Goal: Information Seeking & Learning: Learn about a topic

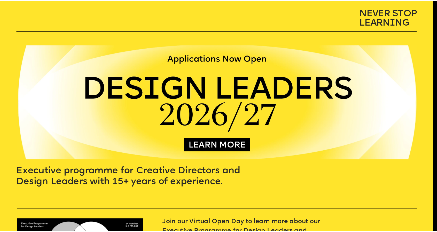
scroll to position [464, 0]
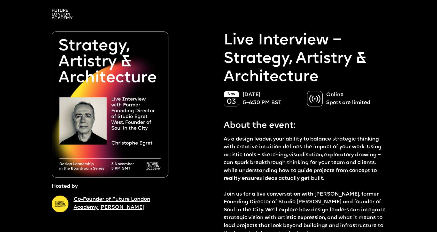
click at [65, 15] on img at bounding box center [62, 14] width 21 height 11
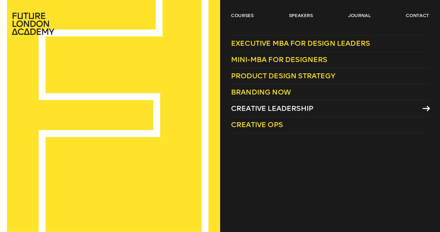
click at [270, 107] on span "Creative Leadership" at bounding box center [272, 108] width 82 height 9
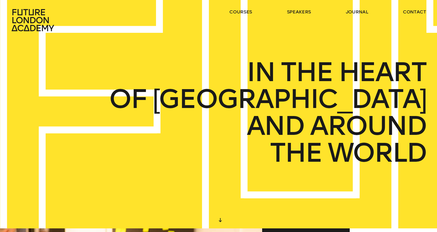
scroll to position [5, 0]
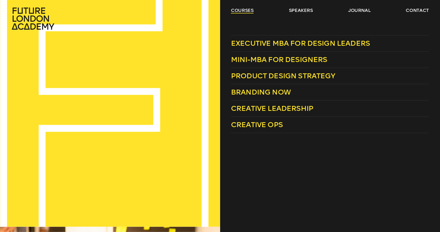
click at [243, 9] on link "courses" at bounding box center [242, 10] width 23 height 6
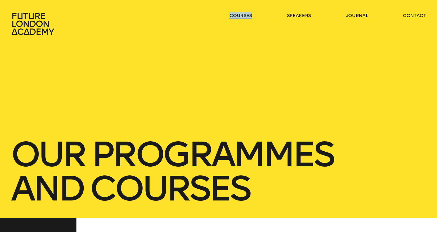
click at [243, 9] on header "courses speakers journal contact" at bounding box center [218, 17] width 437 height 35
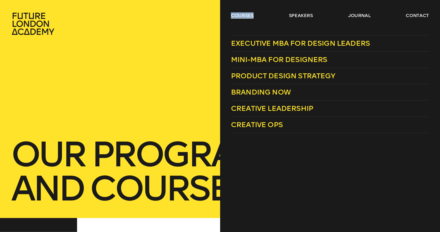
click at [244, 13] on link "courses" at bounding box center [242, 15] width 23 height 6
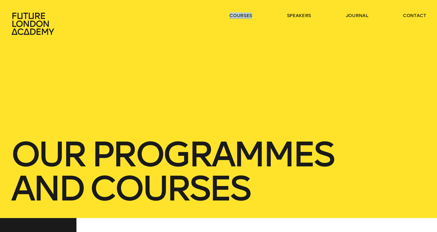
click at [244, 13] on link "courses" at bounding box center [240, 15] width 23 height 6
click at [255, 42] on div "our Programmes and courses" at bounding box center [218, 109] width 437 height 218
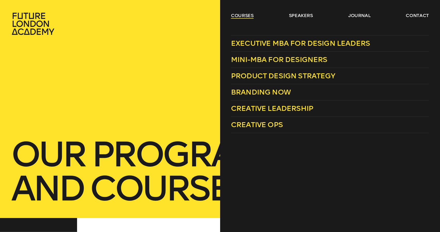
click at [240, 17] on link "courses" at bounding box center [242, 15] width 23 height 6
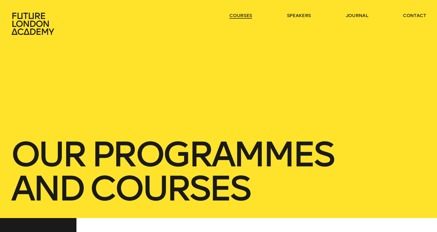
click at [240, 17] on link "courses" at bounding box center [240, 15] width 23 height 6
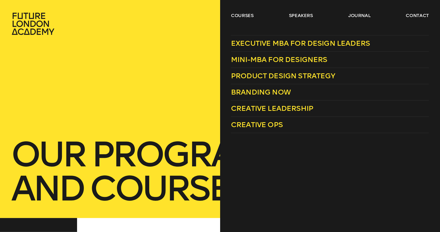
click at [229, 18] on div "courses speakers journal contact" at bounding box center [220, 23] width 440 height 23
click at [302, 57] on span "Mini-MBA for Designers" at bounding box center [279, 59] width 96 height 9
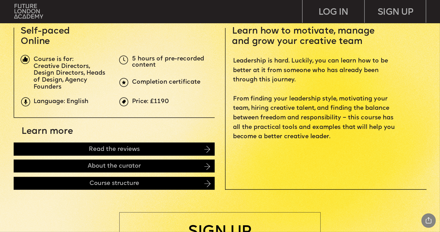
scroll to position [226, 0]
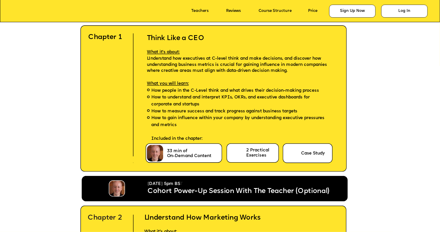
scroll to position [1350, 0]
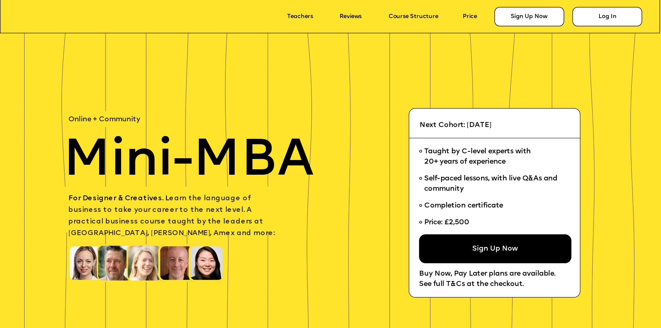
scroll to position [1350, 0]
